Goal: Information Seeking & Learning: Learn about a topic

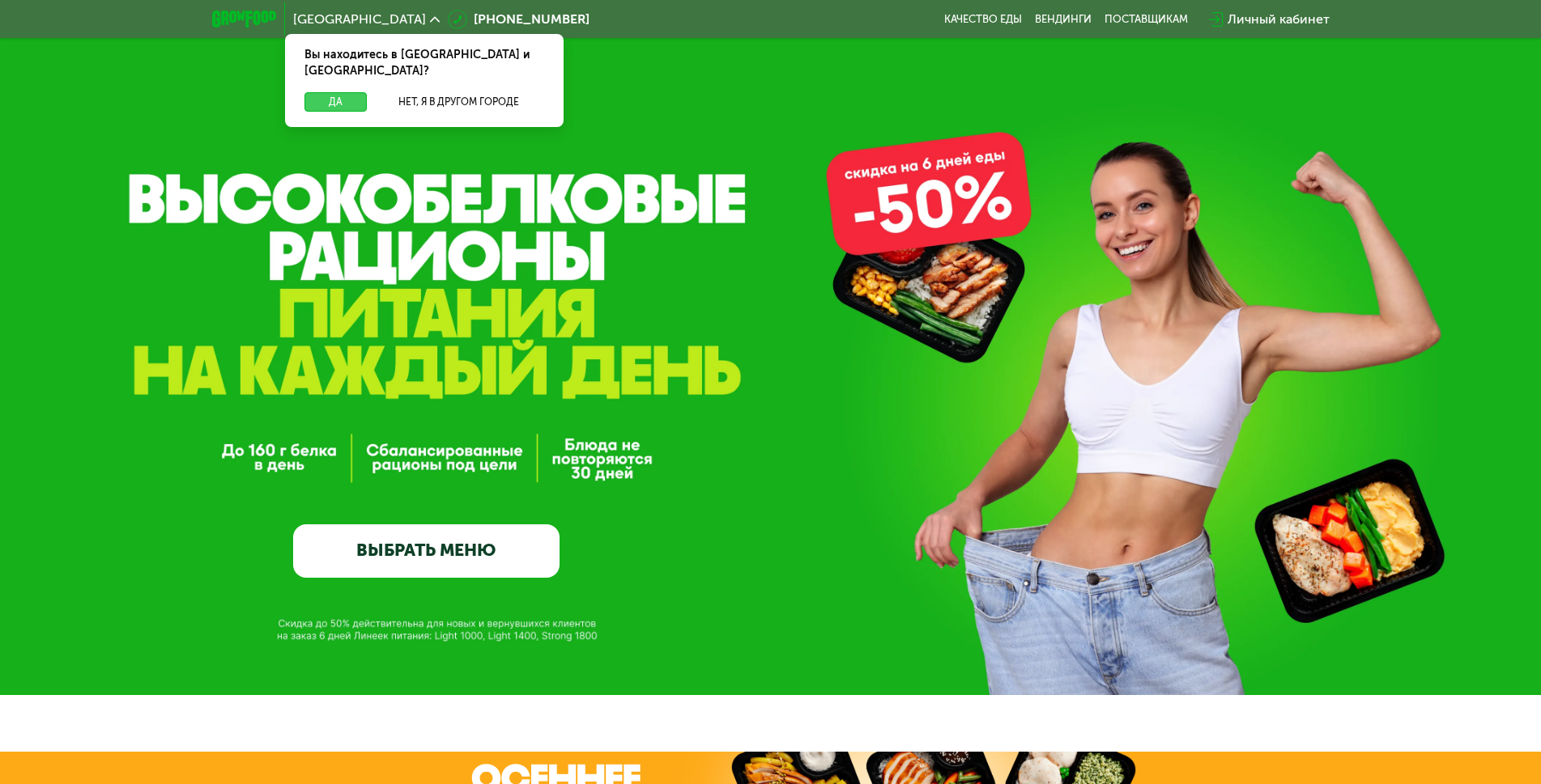
click at [335, 92] on button "Да" at bounding box center [335, 101] width 63 height 19
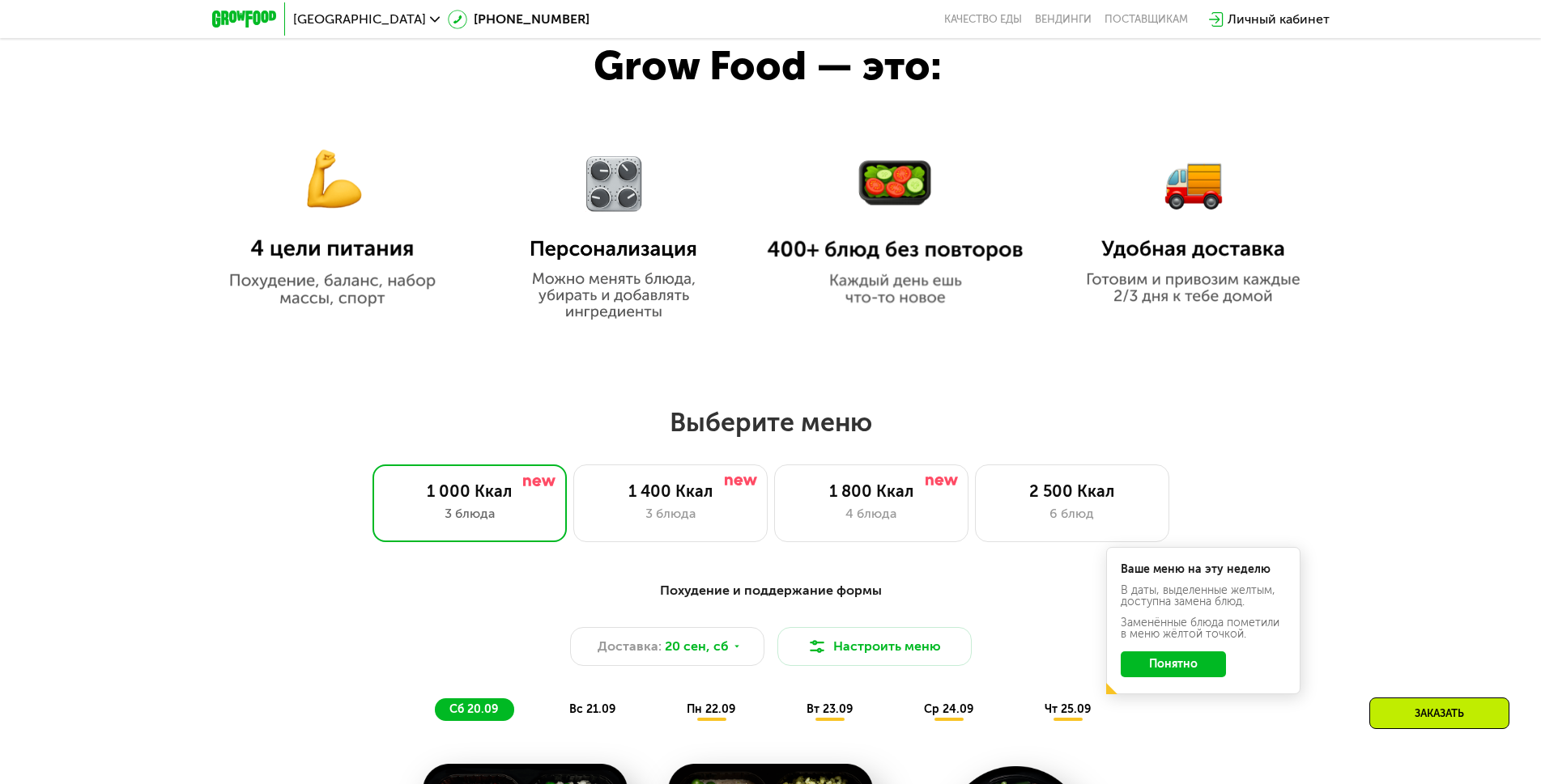
scroll to position [1052, 0]
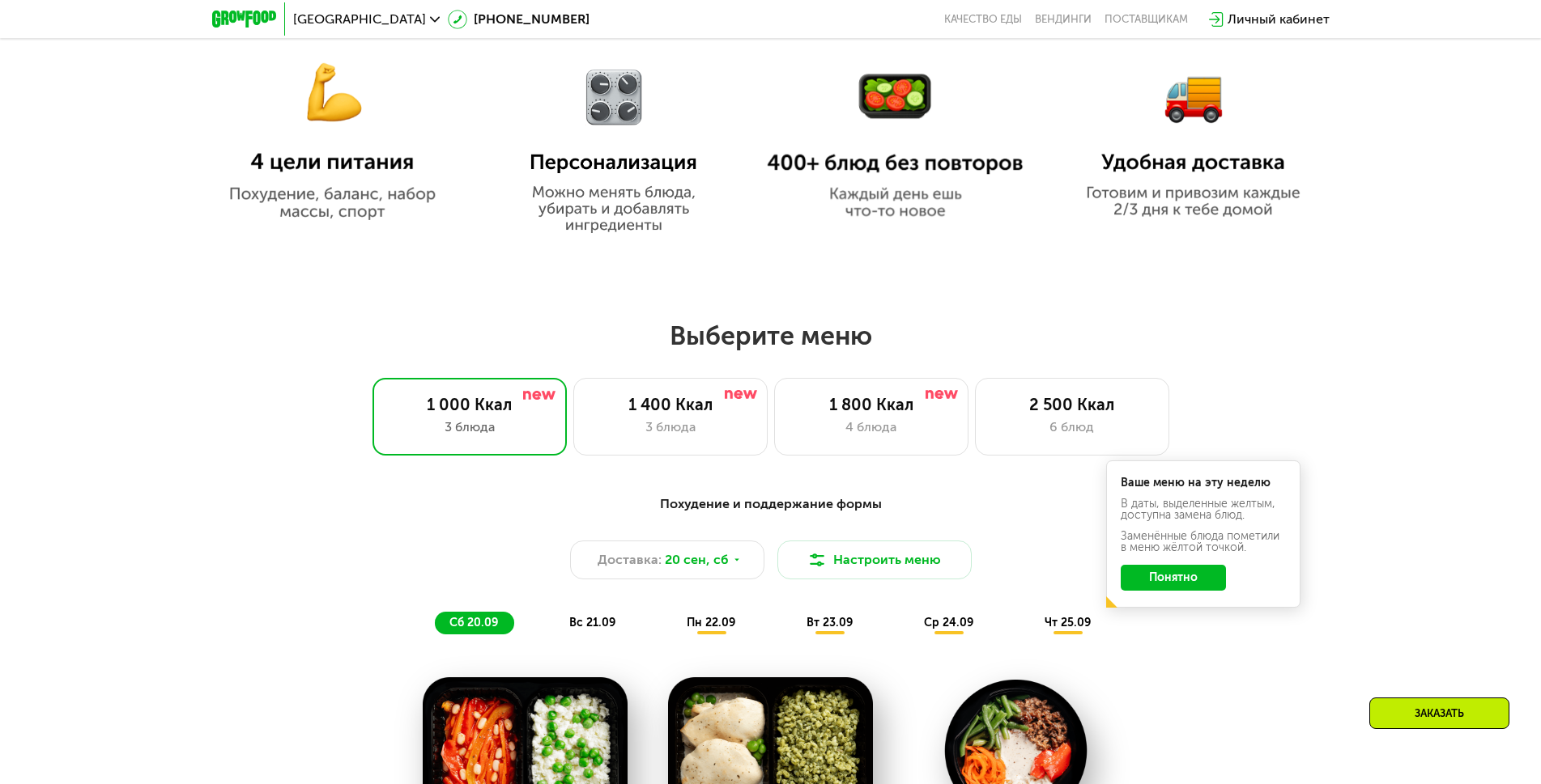
click at [1175, 588] on button "Понятно" at bounding box center [1173, 578] width 105 height 26
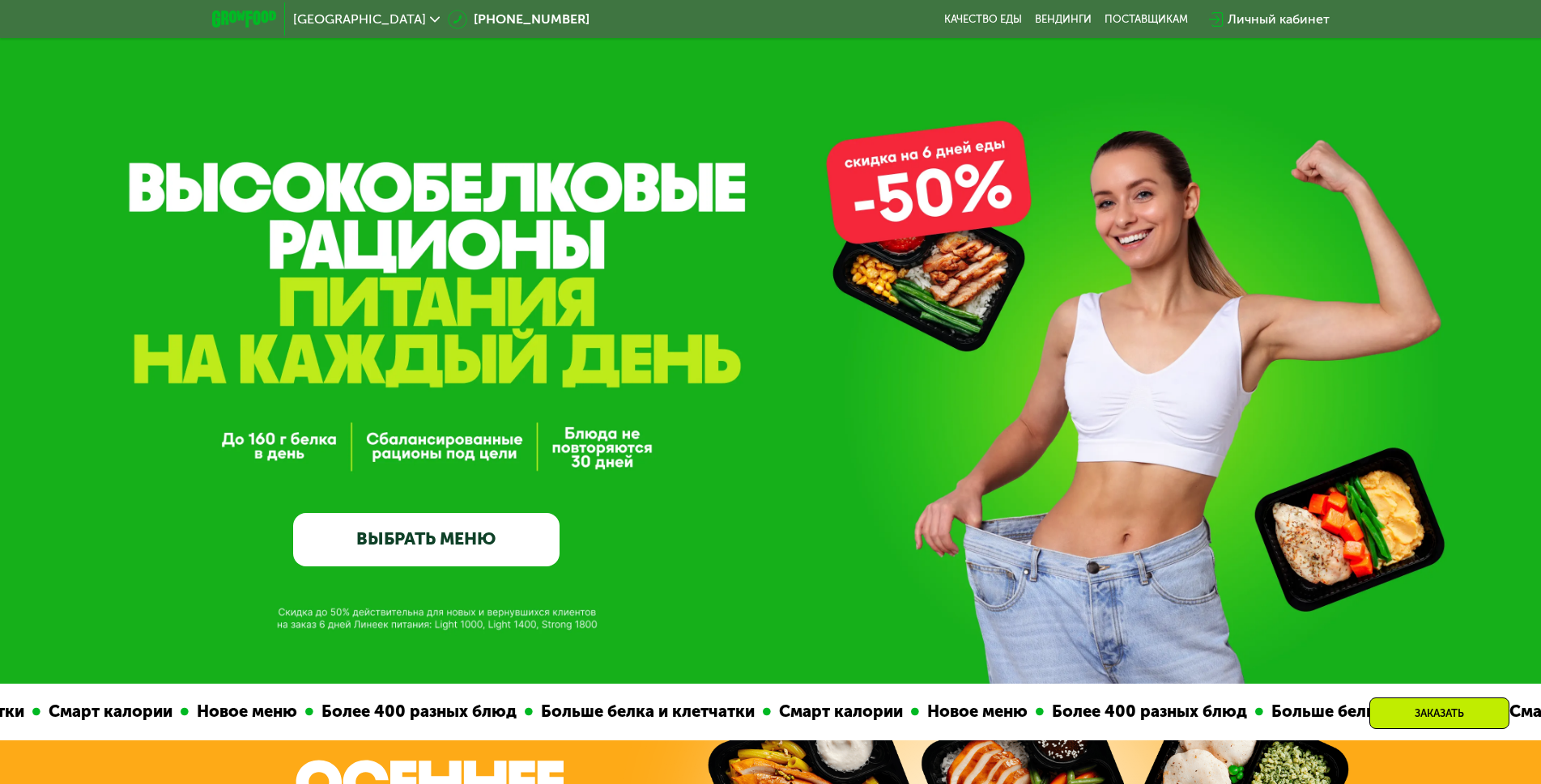
scroll to position [0, 0]
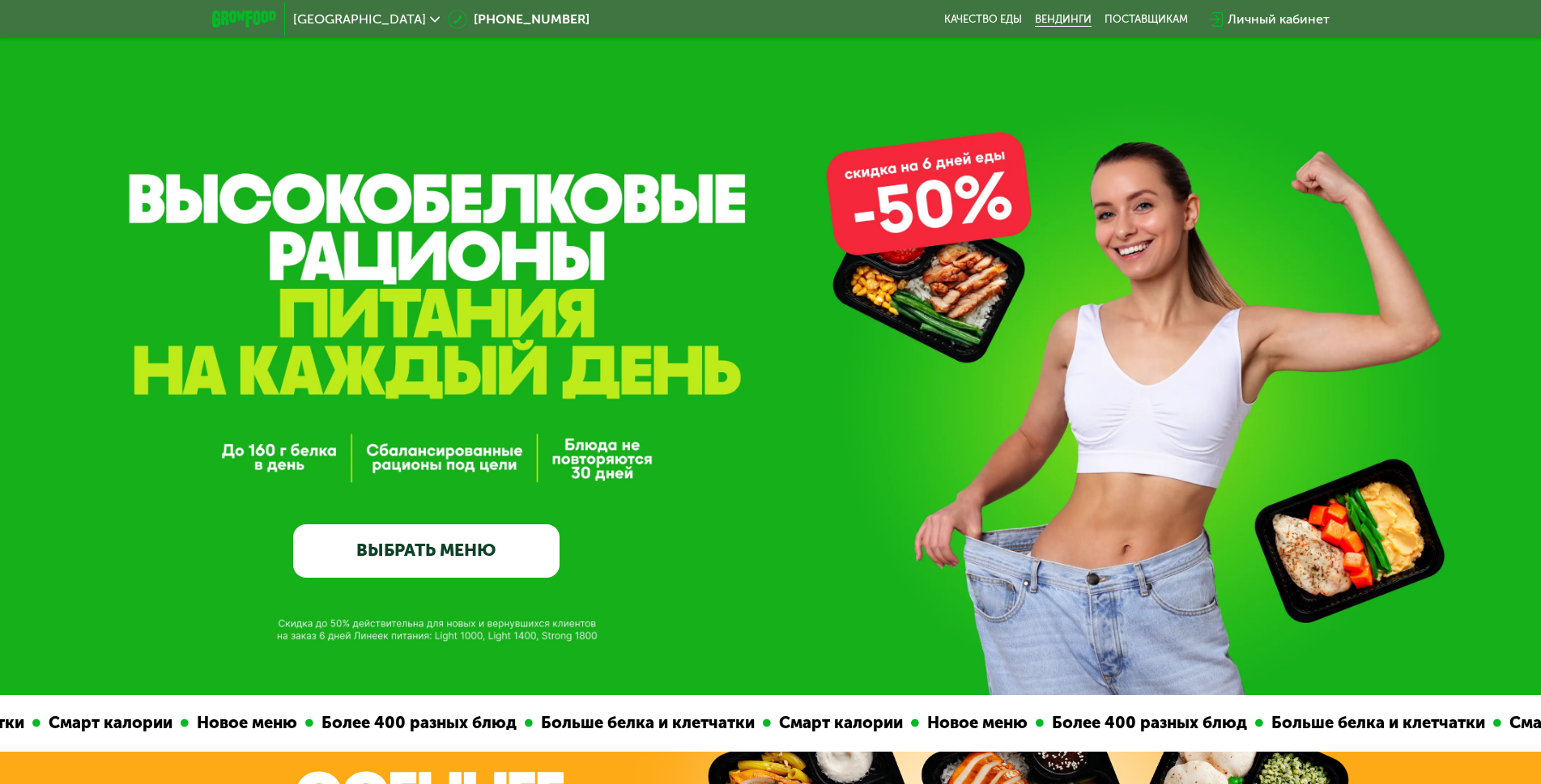
click at [1035, 16] on link "Вендинги" at bounding box center [1064, 18] width 57 height 13
click at [1150, 23] on div "поставщикам" at bounding box center [1146, 18] width 84 height 13
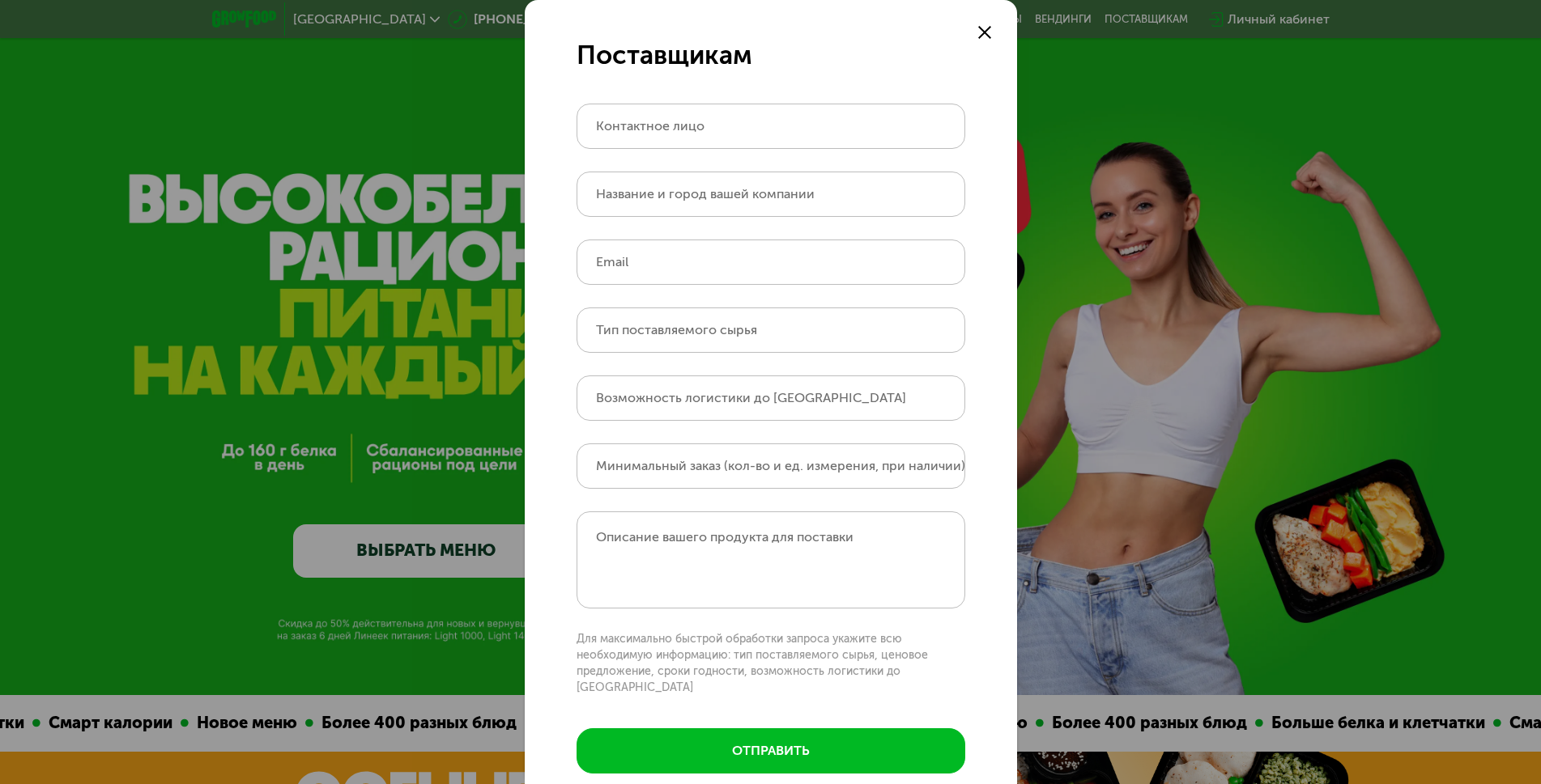
click at [978, 29] on icon at bounding box center [984, 32] width 13 height 13
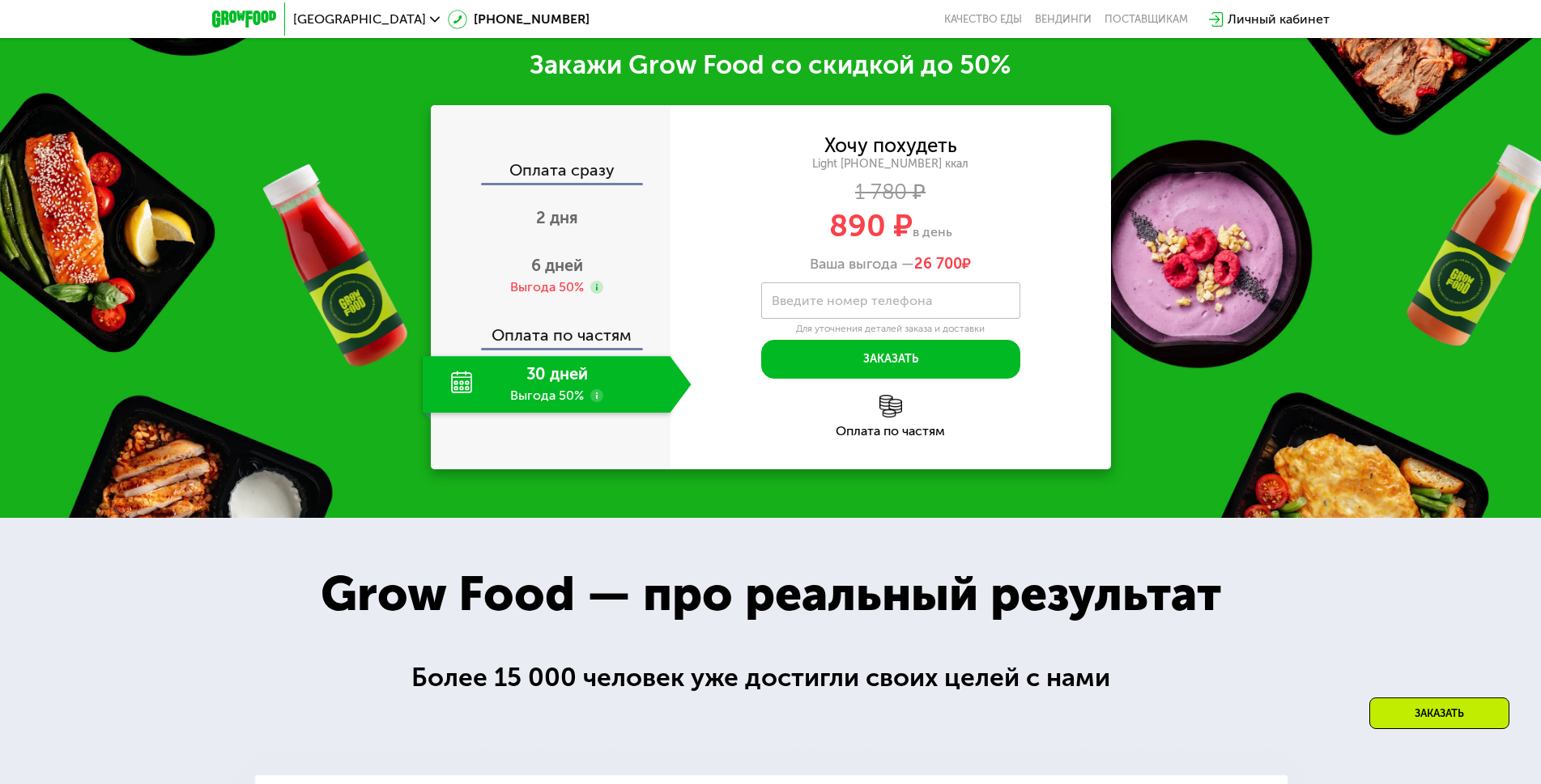
scroll to position [2266, 0]
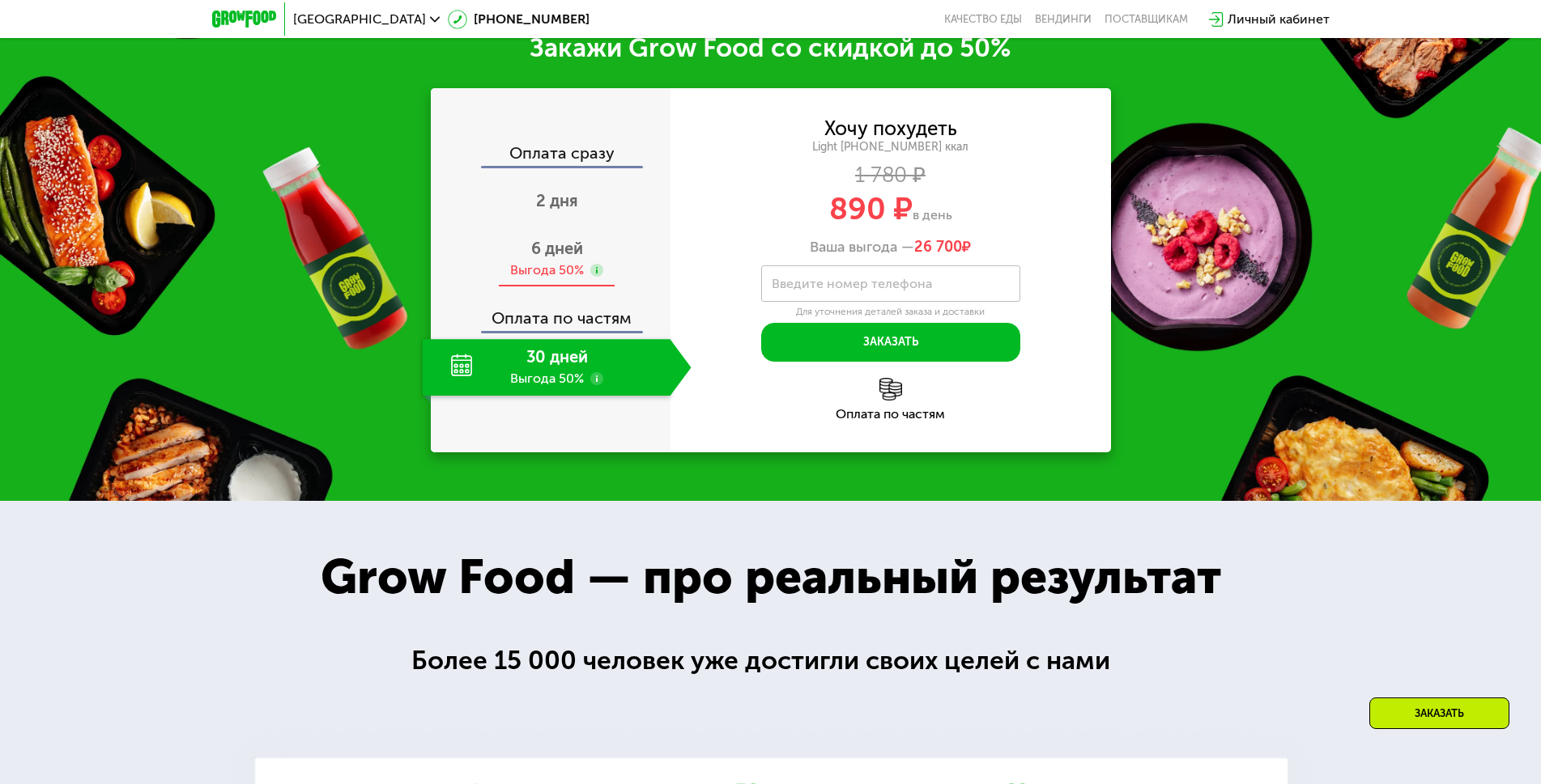
click at [569, 257] on span "6 дней" at bounding box center [557, 248] width 52 height 19
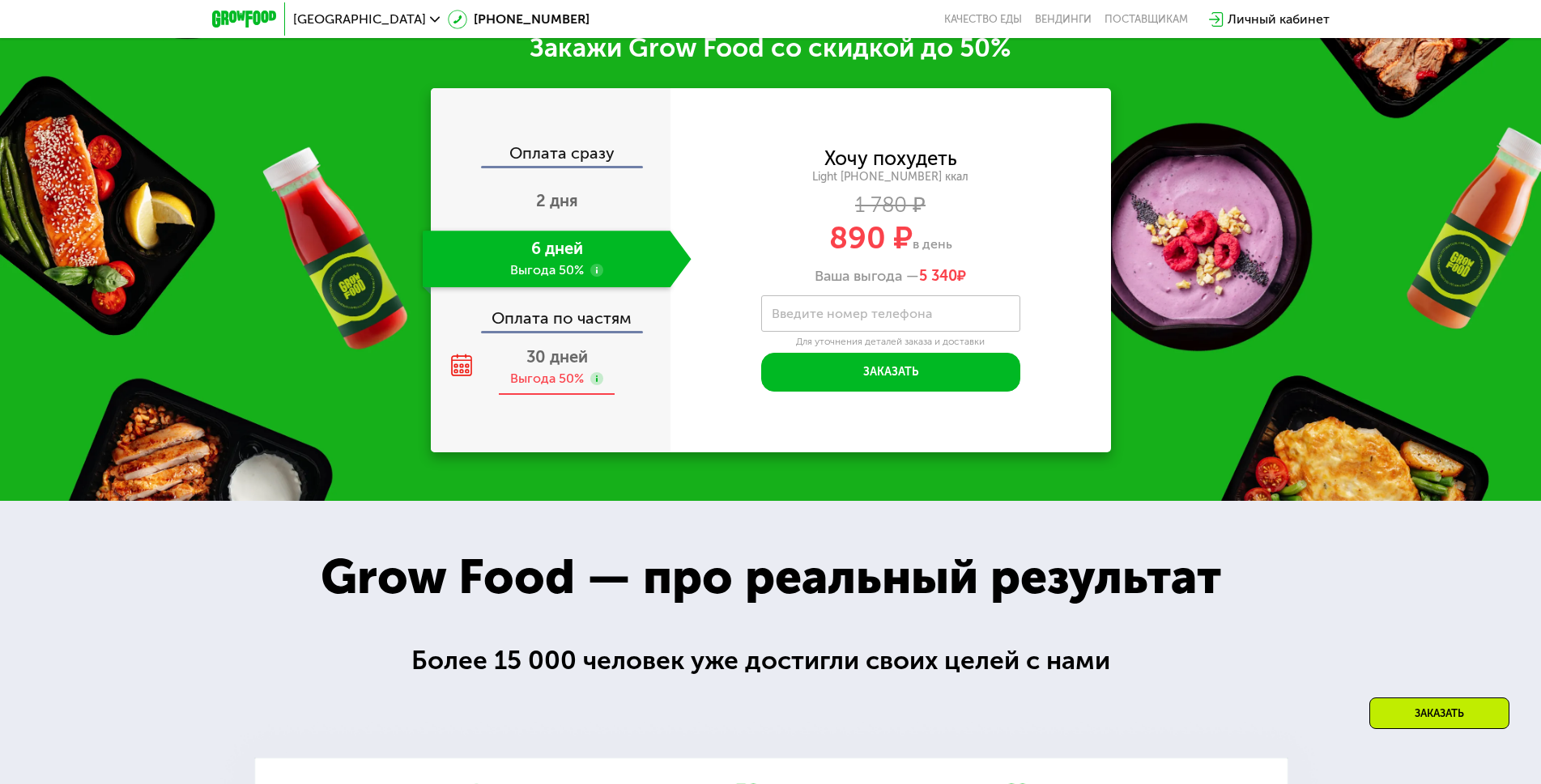
click at [536, 367] on span "30 дней" at bounding box center [557, 356] width 62 height 19
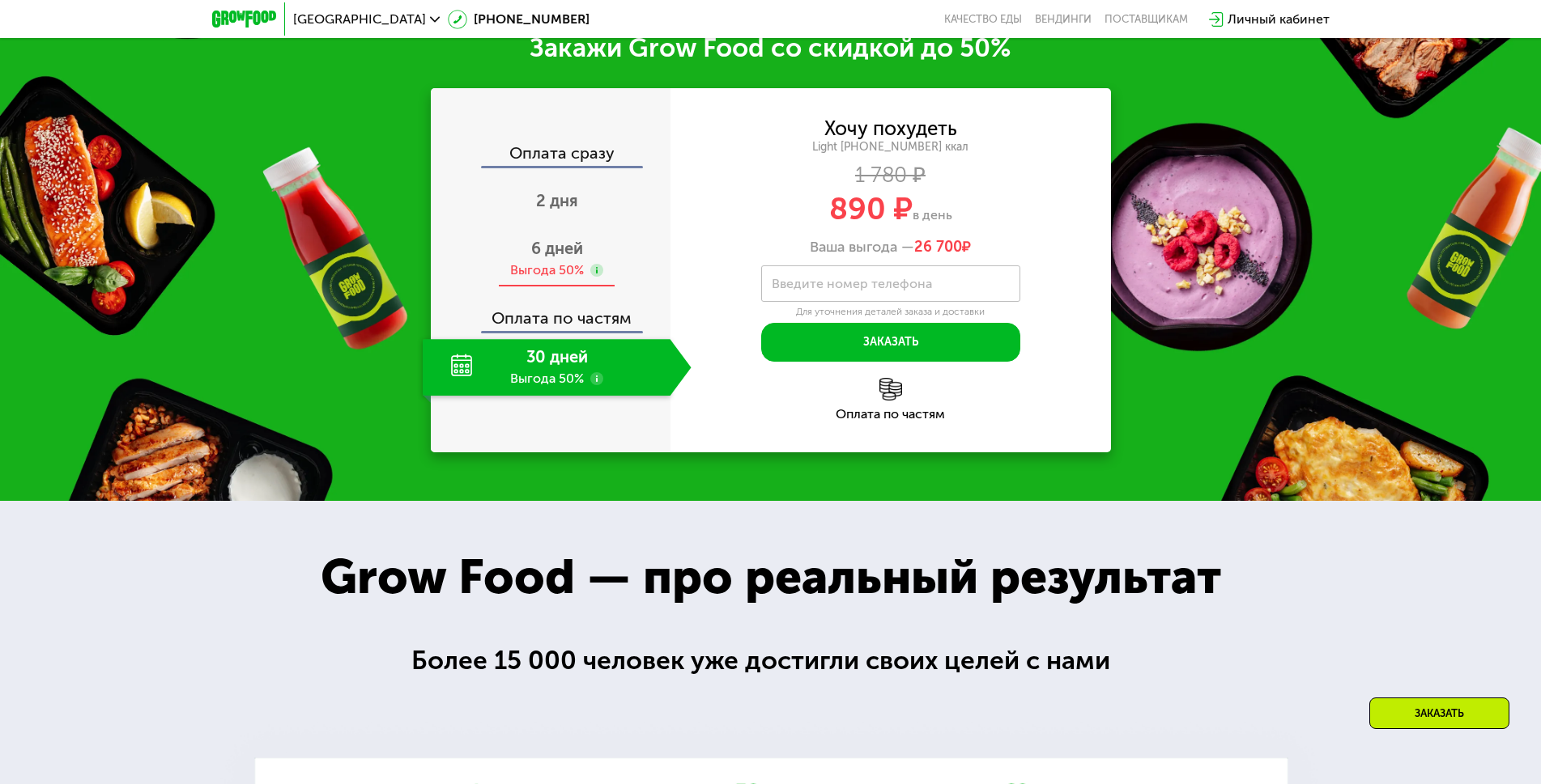
click at [579, 279] on div "Выгода 50%" at bounding box center [547, 270] width 74 height 18
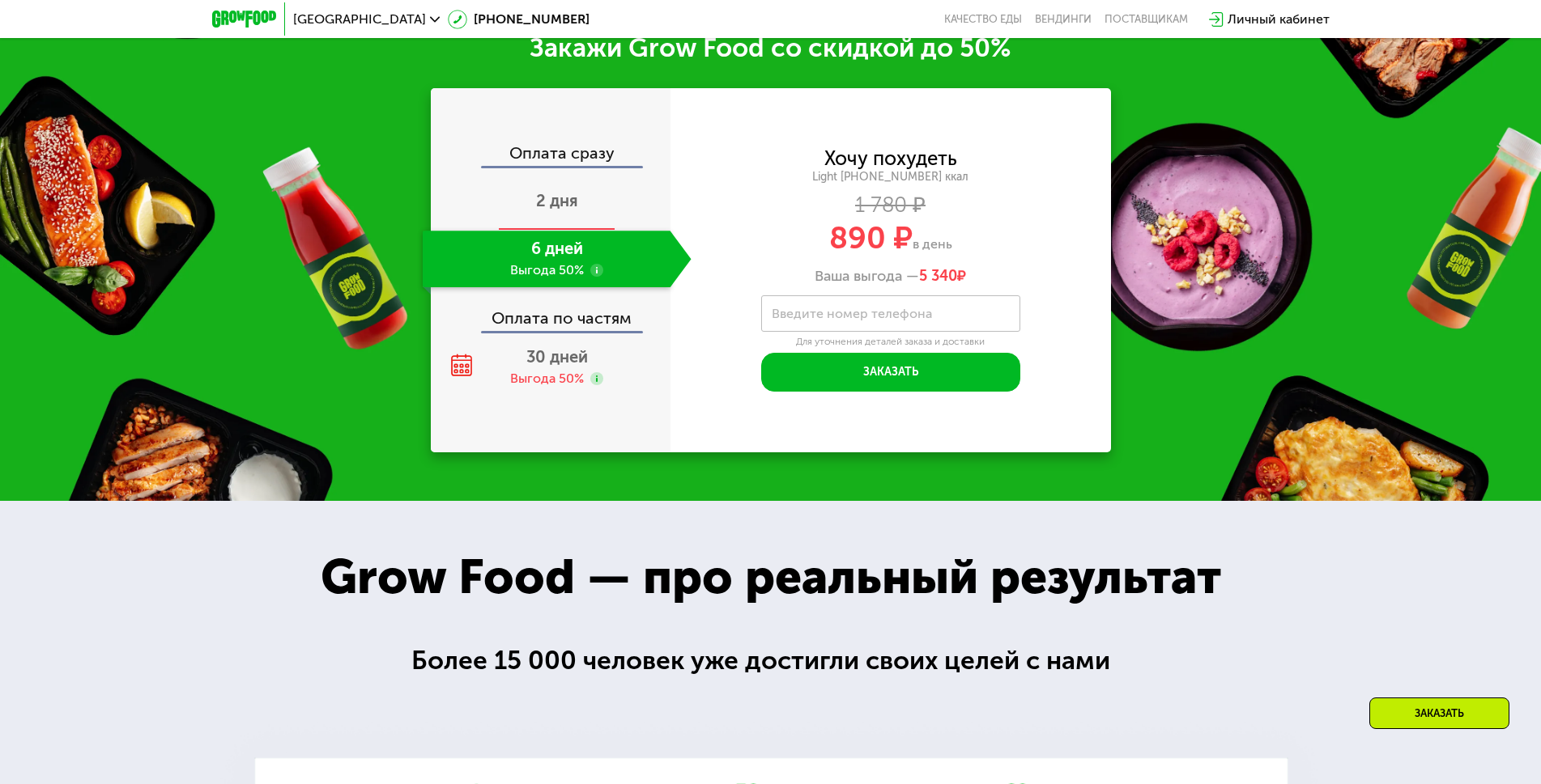
click at [606, 216] on div "2 дня" at bounding box center [558, 202] width 269 height 57
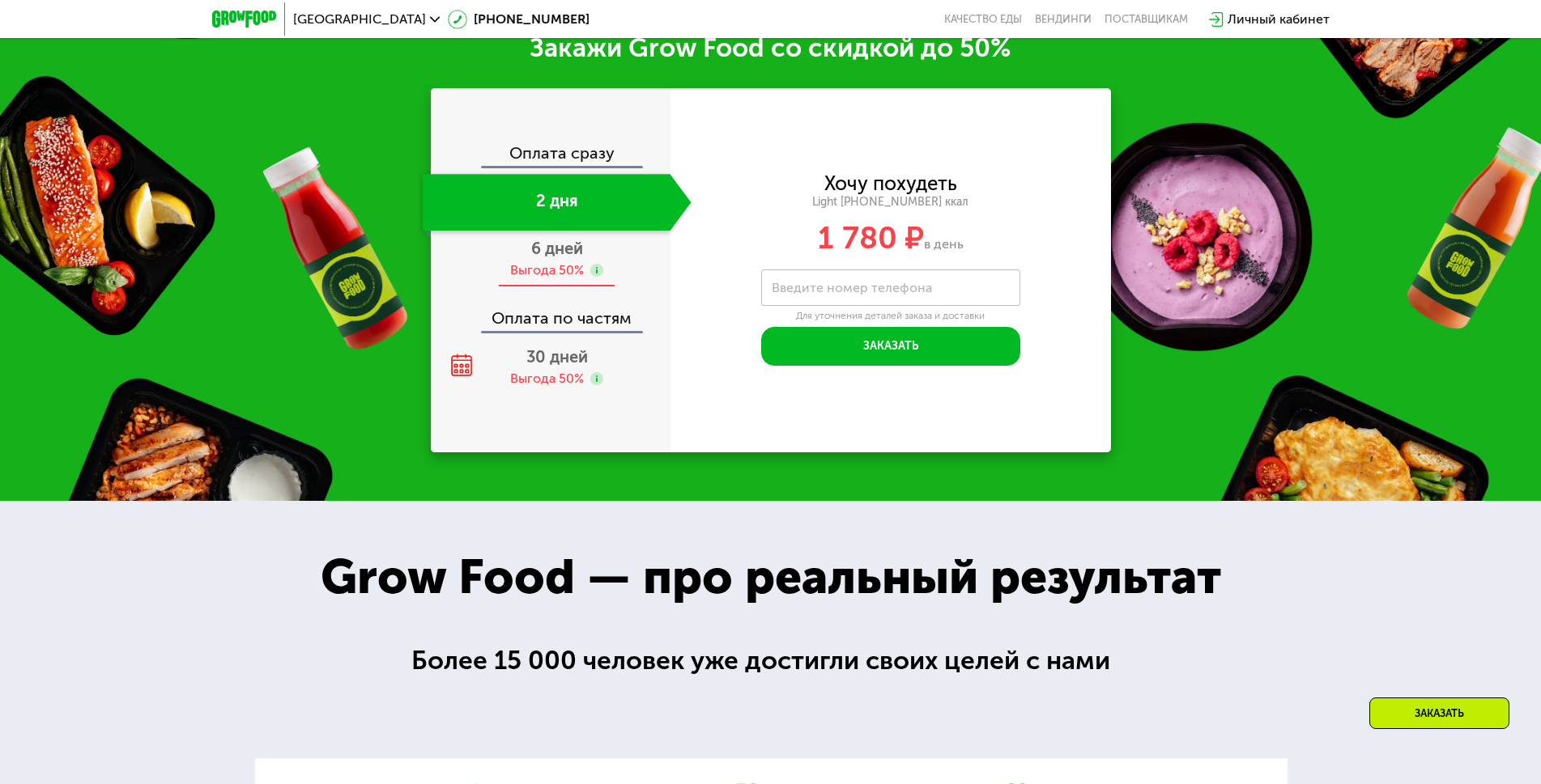
click at [526, 251] on div "6 дней Выгода 50%" at bounding box center [558, 259] width 269 height 57
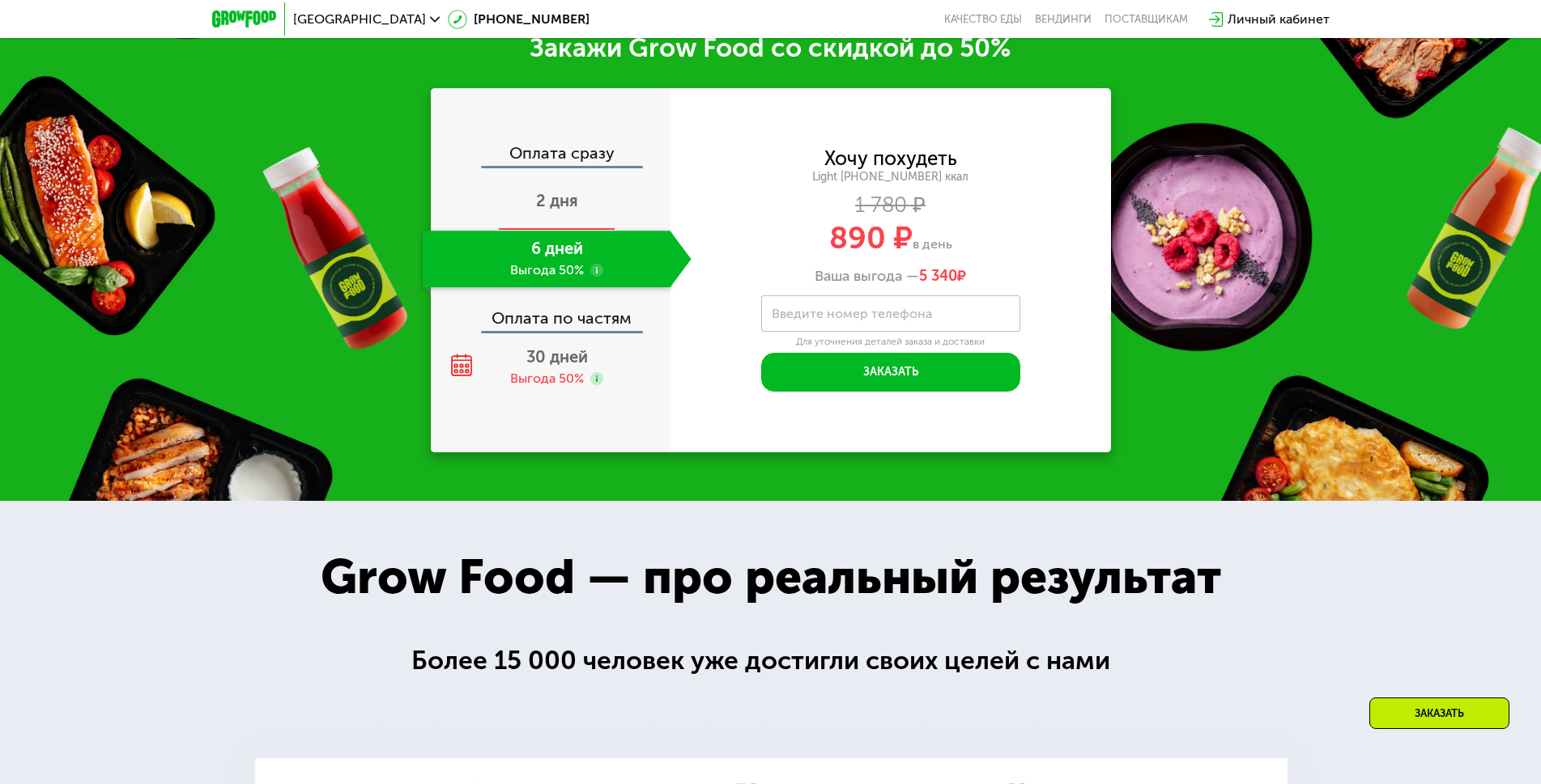
click at [537, 218] on div "2 дня" at bounding box center [558, 202] width 269 height 57
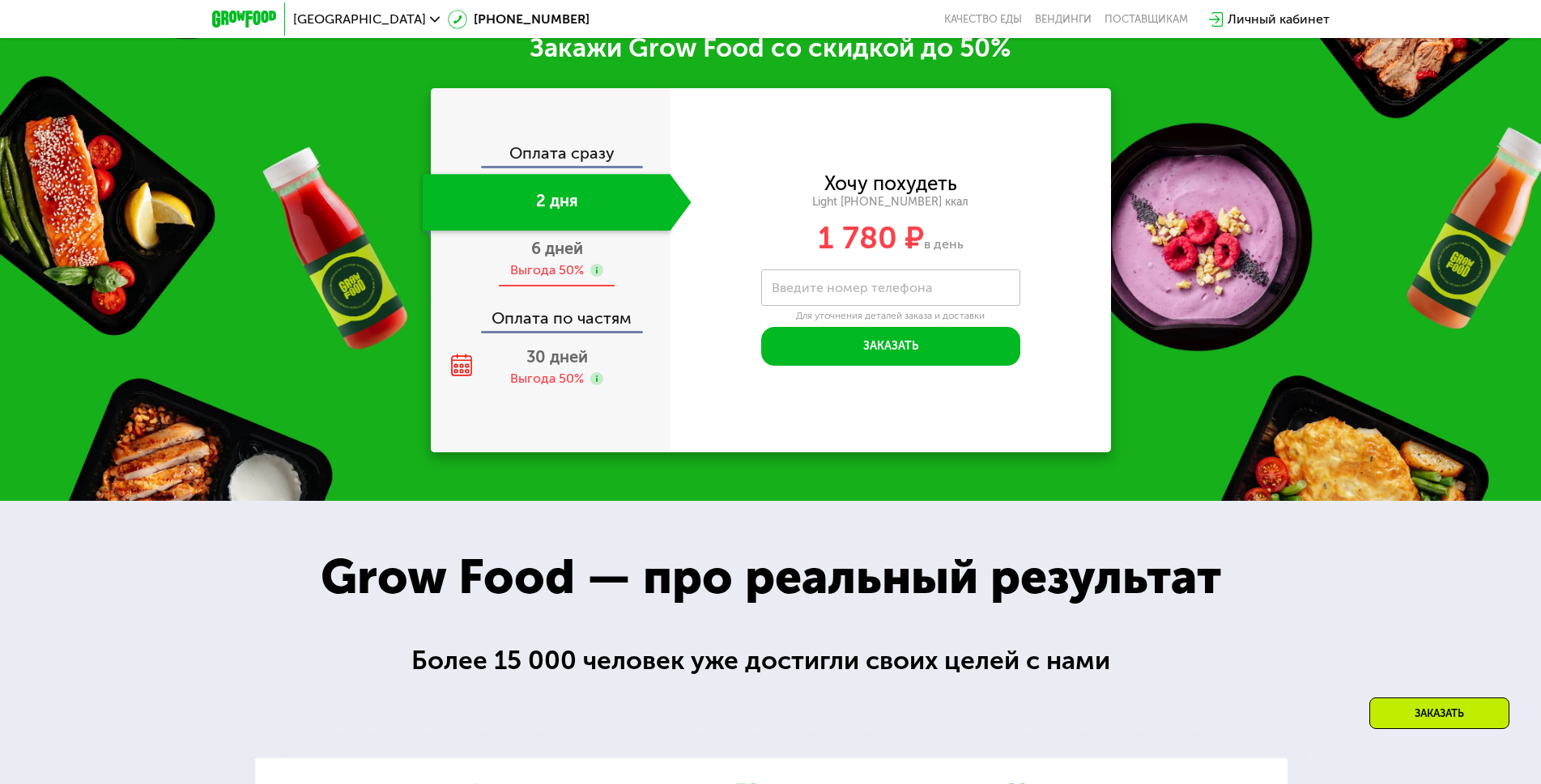
click at [536, 248] on span "6 дней" at bounding box center [557, 248] width 52 height 19
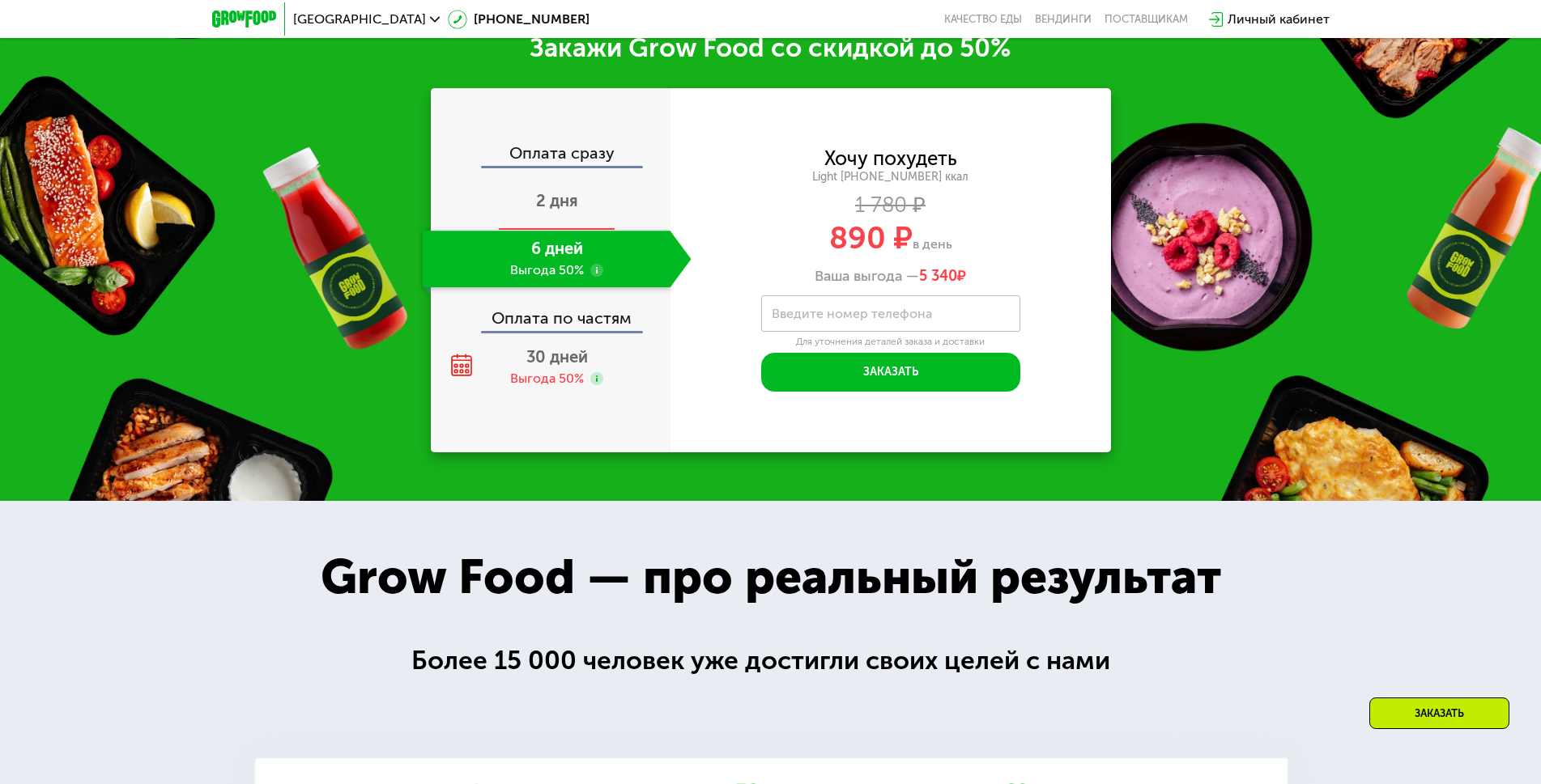
click at [559, 196] on div "2 дня" at bounding box center [558, 202] width 269 height 57
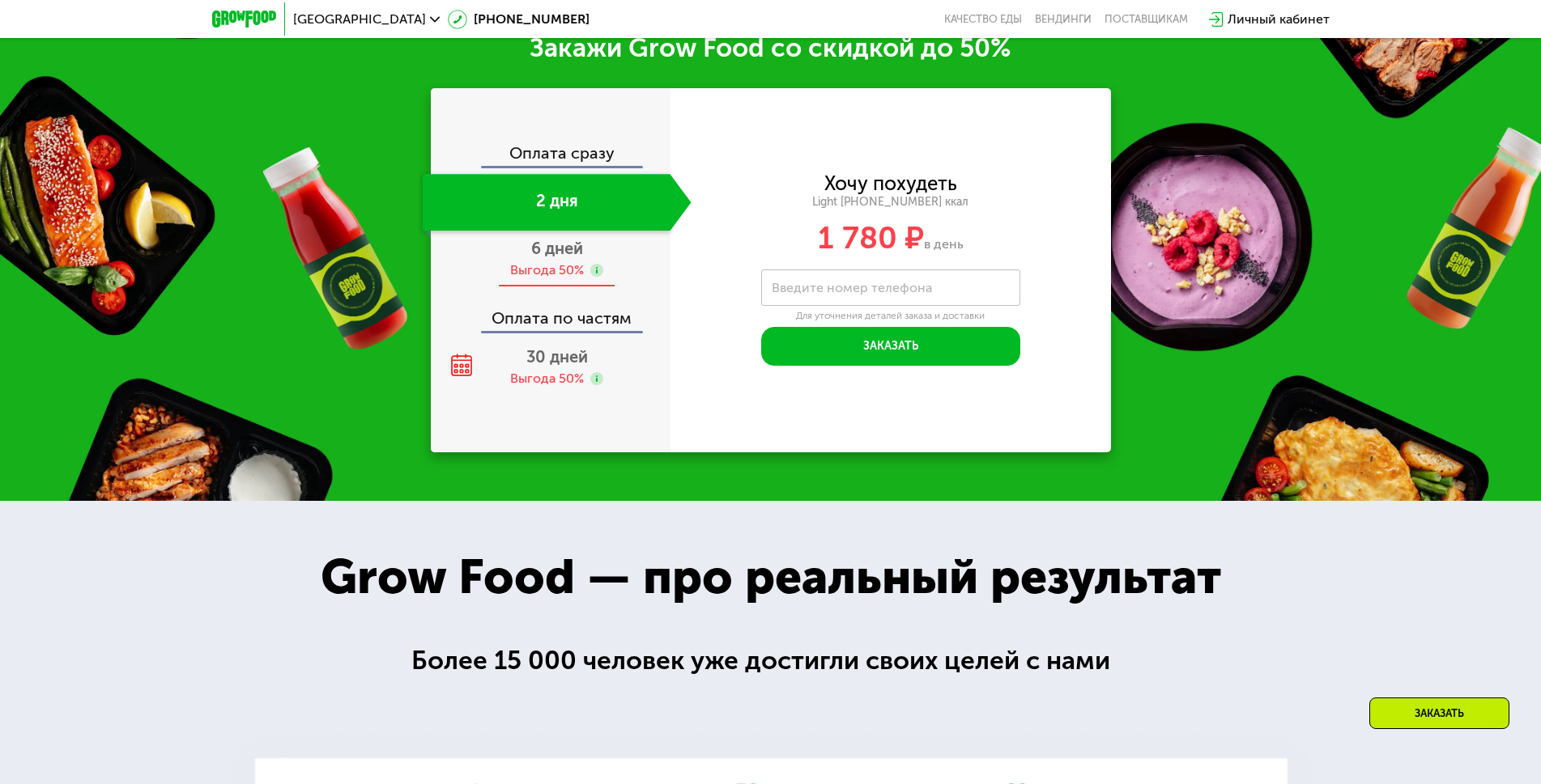
click at [541, 271] on div "Выгода 50%" at bounding box center [547, 270] width 74 height 18
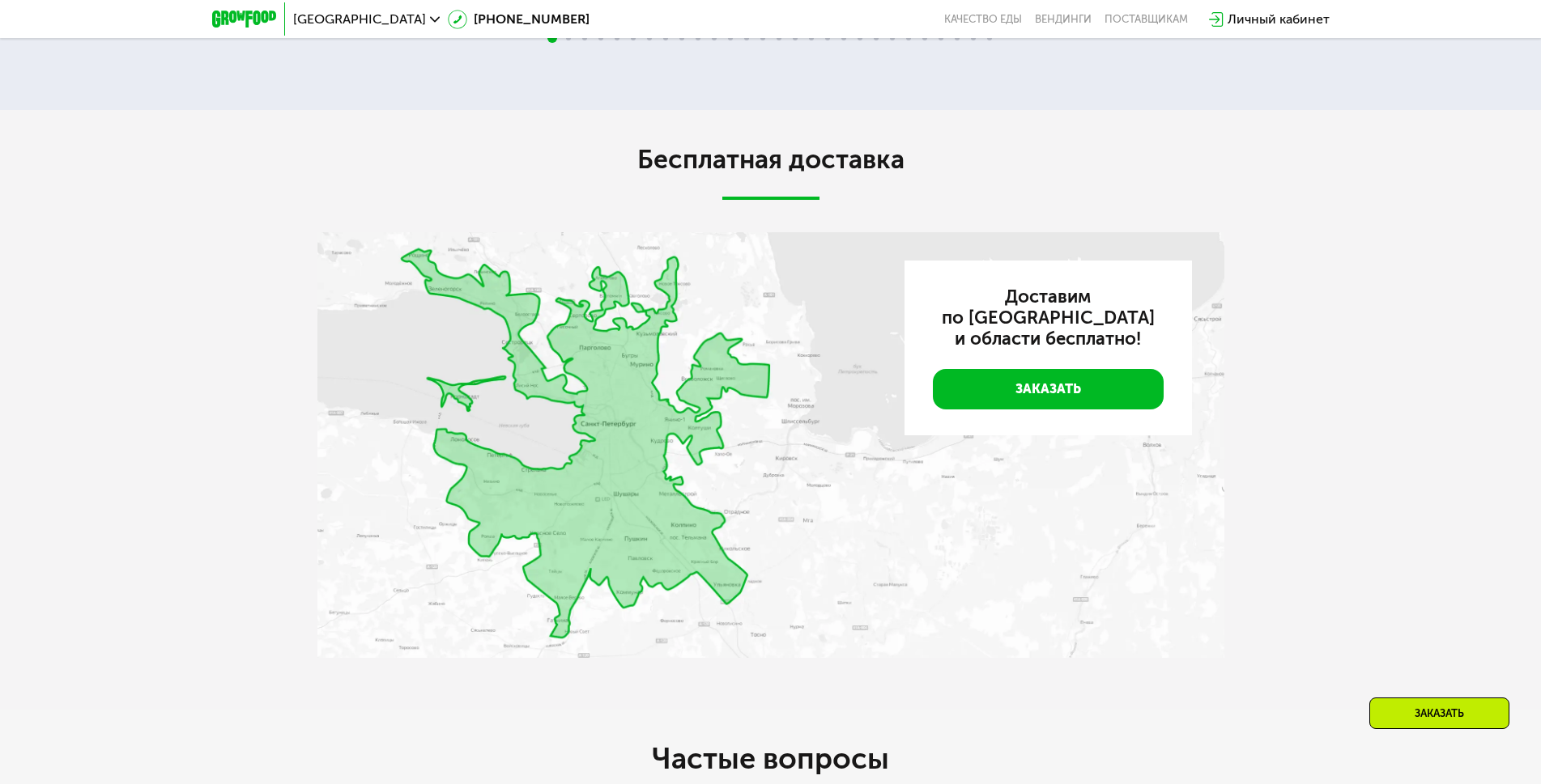
scroll to position [4047, 0]
